Goal: Information Seeking & Learning: Learn about a topic

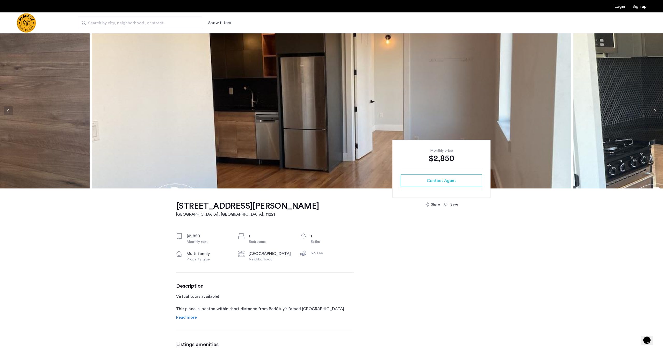
click at [244, 102] on img at bounding box center [331, 110] width 479 height 155
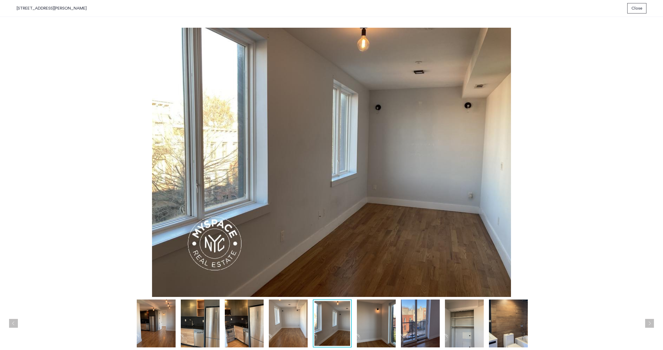
click at [632, 10] on span "Close" at bounding box center [636, 8] width 11 height 6
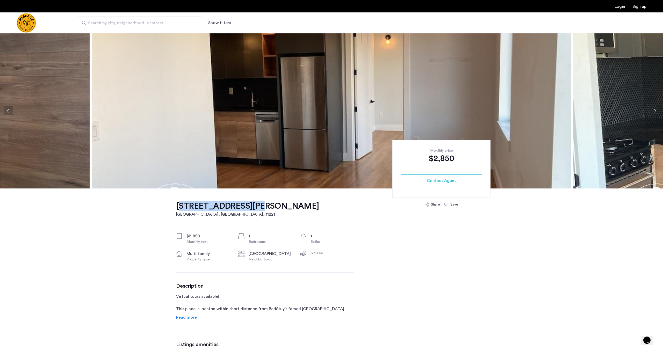
drag, startPoint x: 161, startPoint y: 204, endPoint x: 245, endPoint y: 208, distance: 83.7
copy h1 "[STREET_ADDRESS][PERSON_NAME]"
click at [654, 112] on button "Next apartment" at bounding box center [654, 110] width 9 height 9
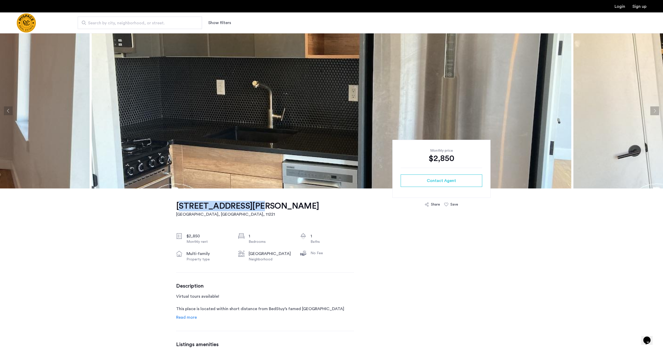
click at [653, 112] on button "Next apartment" at bounding box center [654, 110] width 9 height 9
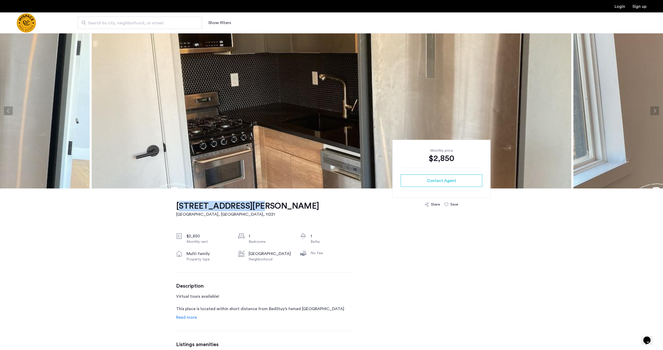
click at [654, 111] on button "Next apartment" at bounding box center [654, 110] width 9 height 9
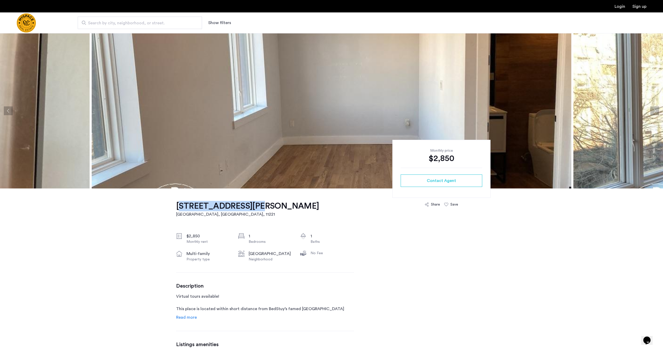
click at [654, 111] on button "Next apartment" at bounding box center [654, 110] width 9 height 9
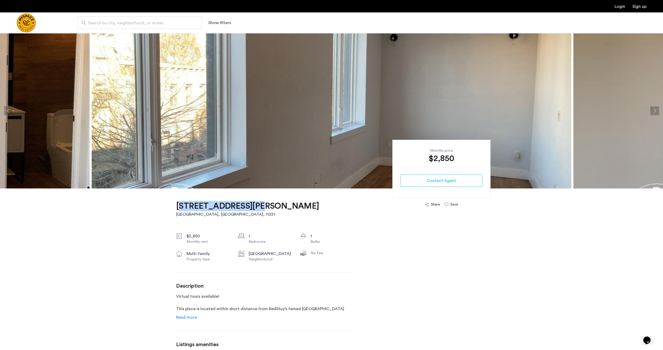
click at [654, 111] on button "Next apartment" at bounding box center [654, 110] width 9 height 9
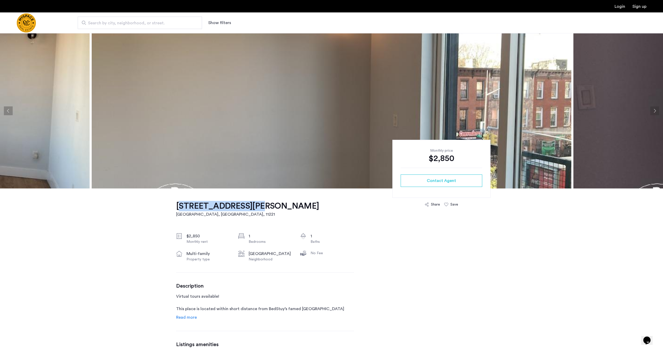
click at [654, 111] on button "Next apartment" at bounding box center [654, 110] width 9 height 9
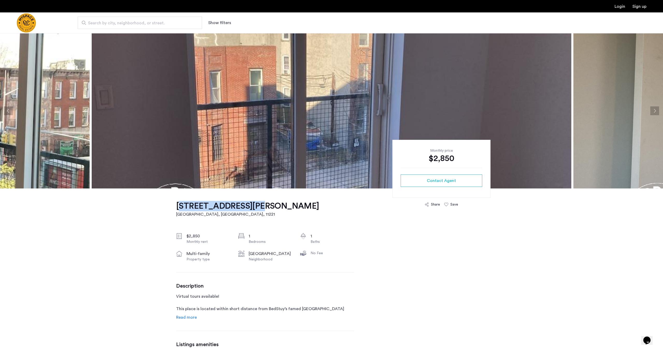
click at [652, 108] on button "Next apartment" at bounding box center [654, 110] width 9 height 9
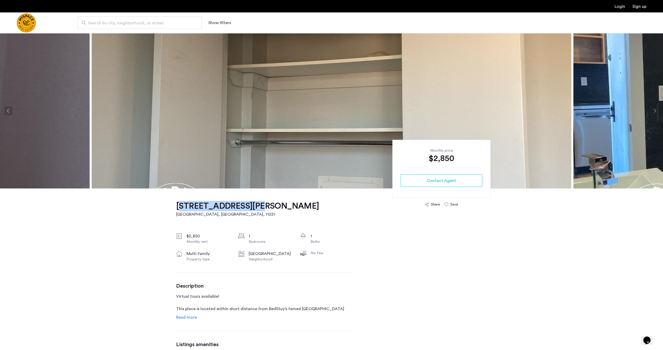
click at [652, 108] on button "Next apartment" at bounding box center [654, 110] width 9 height 9
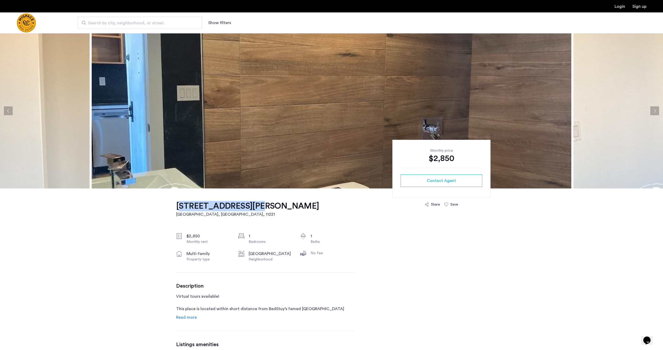
click at [216, 208] on h1 "[STREET_ADDRESS][PERSON_NAME]" at bounding box center [247, 206] width 143 height 10
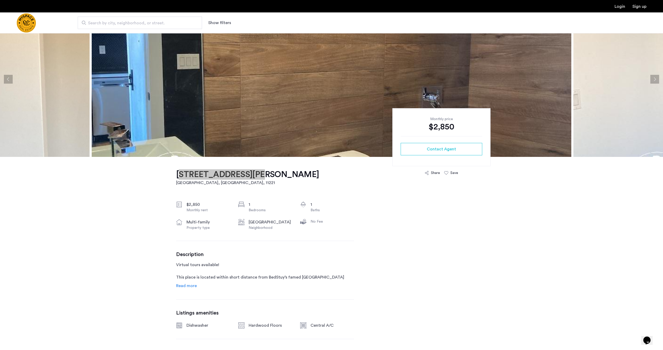
scroll to position [39, 0]
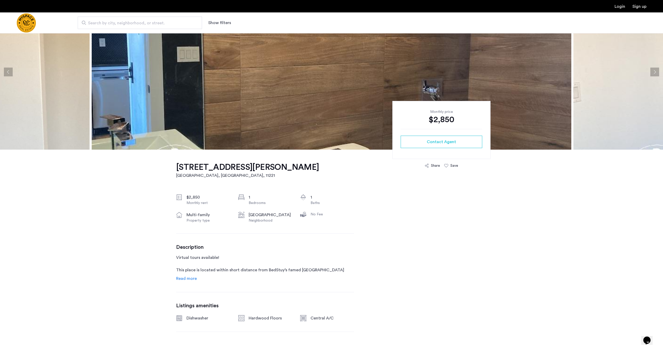
click at [188, 281] on link "Read more" at bounding box center [186, 278] width 21 height 6
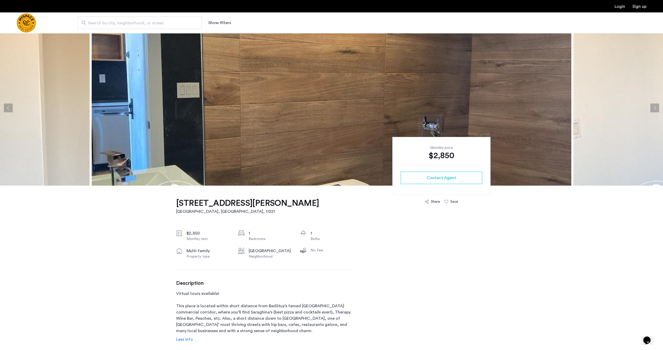
scroll to position [0, 0]
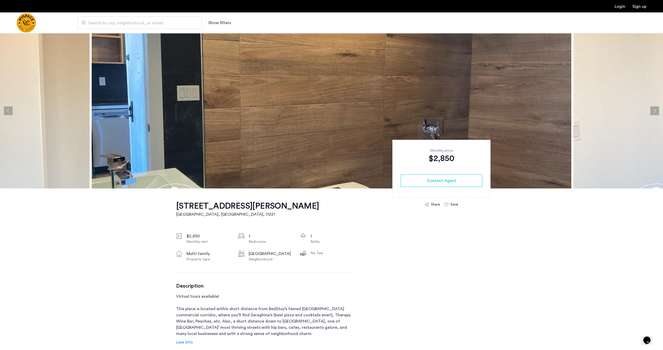
click at [207, 126] on img at bounding box center [331, 110] width 479 height 155
